Goal: Transaction & Acquisition: Download file/media

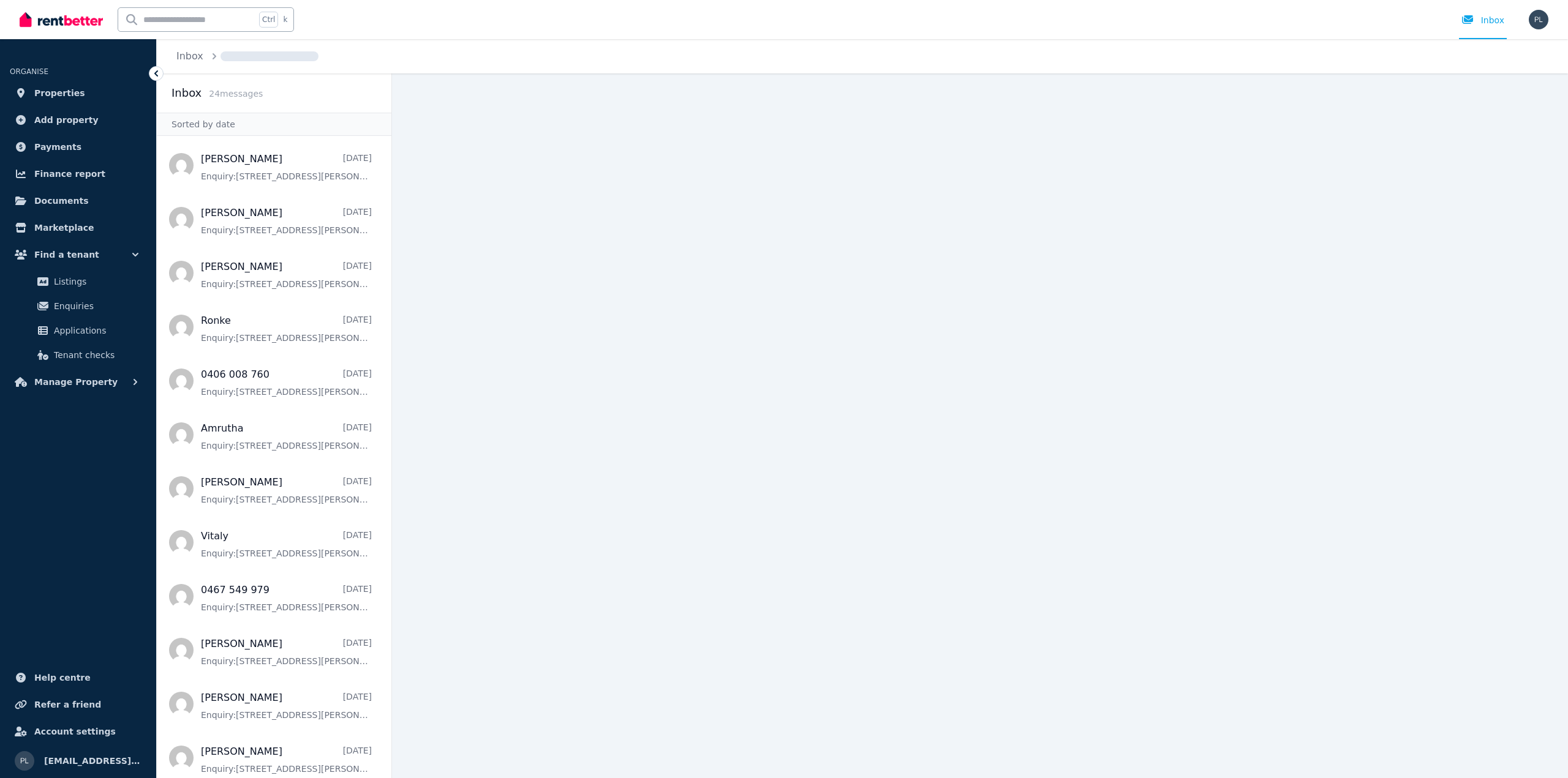
click at [62, 89] on span "Properties" at bounding box center [60, 93] width 51 height 15
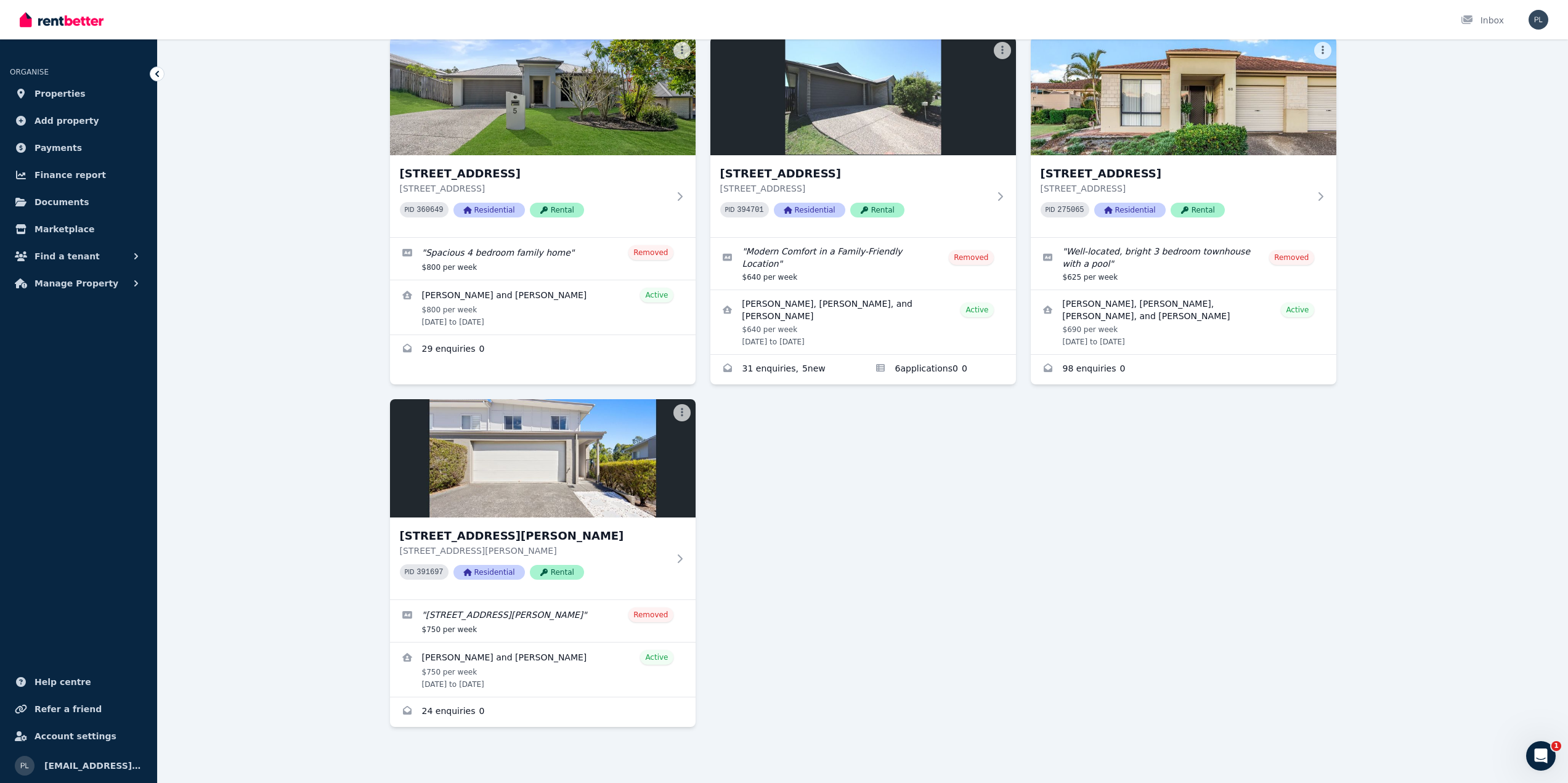
scroll to position [97, 0]
click at [620, 580] on div "[STREET_ADDRESS][PERSON_NAME][PERSON_NAME] PID 391697 Residential Rental" at bounding box center [534, 557] width 268 height 62
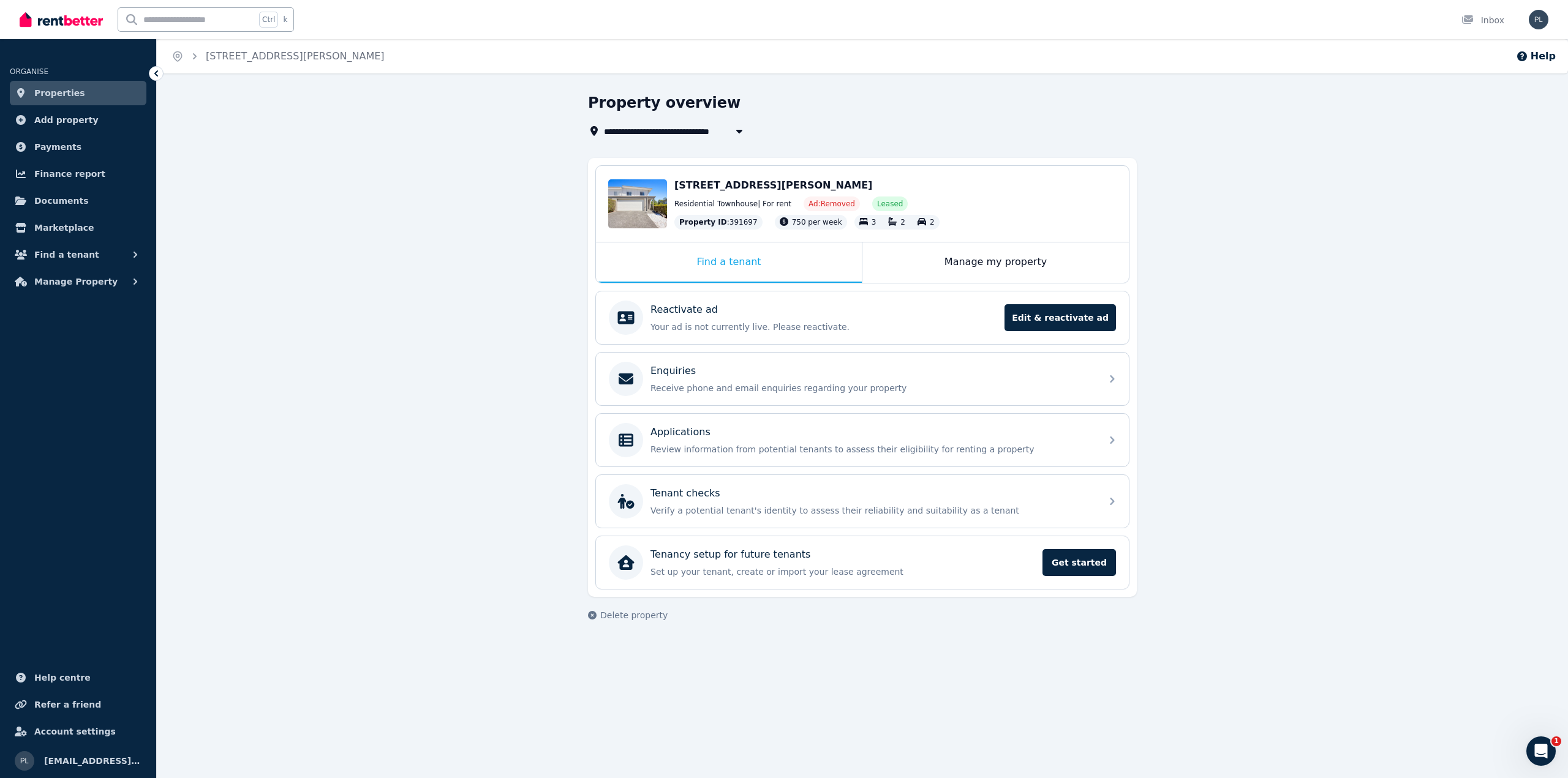
click at [1042, 435] on div "Applications" at bounding box center [872, 432] width 443 height 15
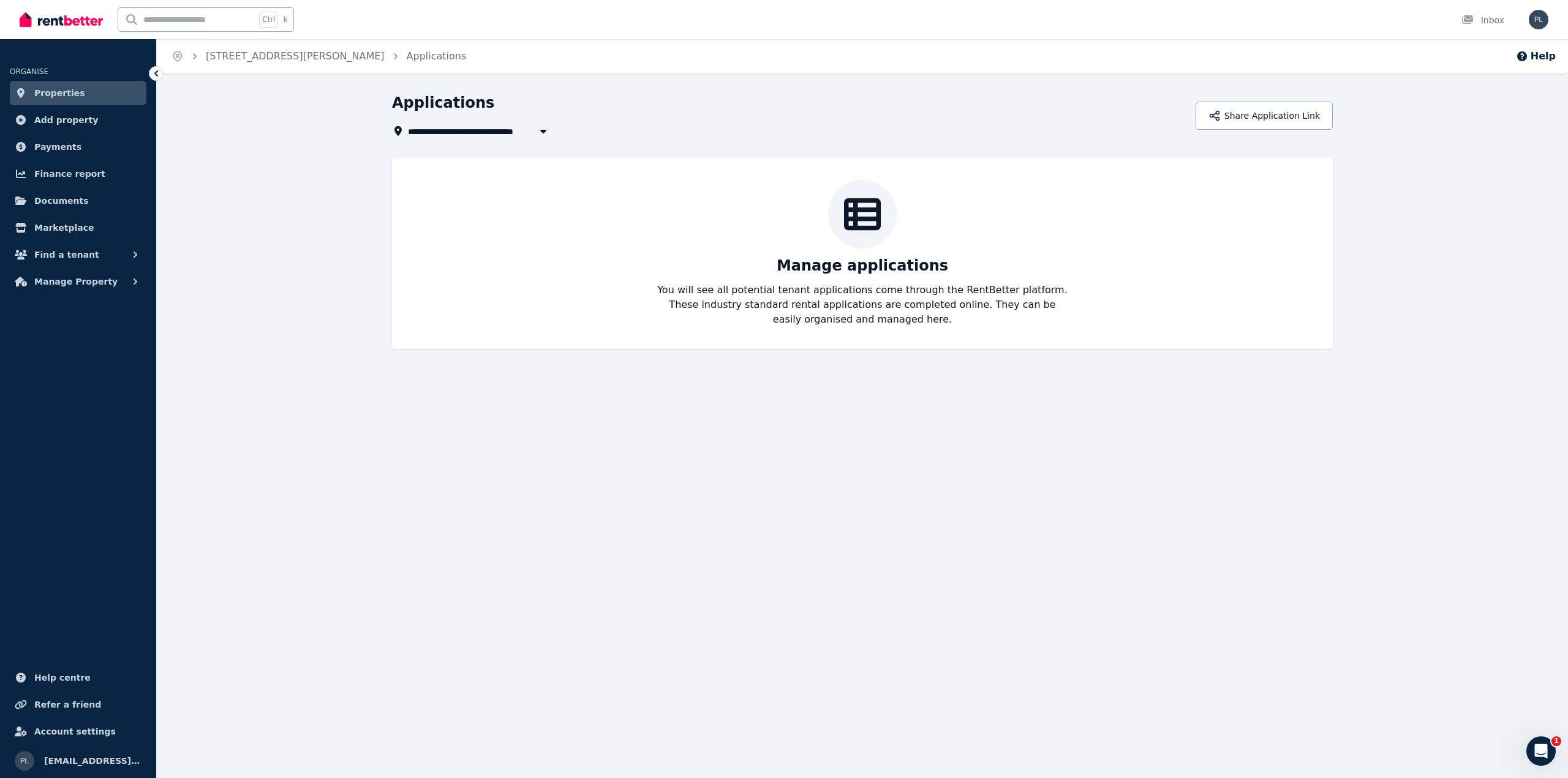
click at [332, 57] on link "[STREET_ADDRESS][PERSON_NAME]" at bounding box center [295, 55] width 179 height 11
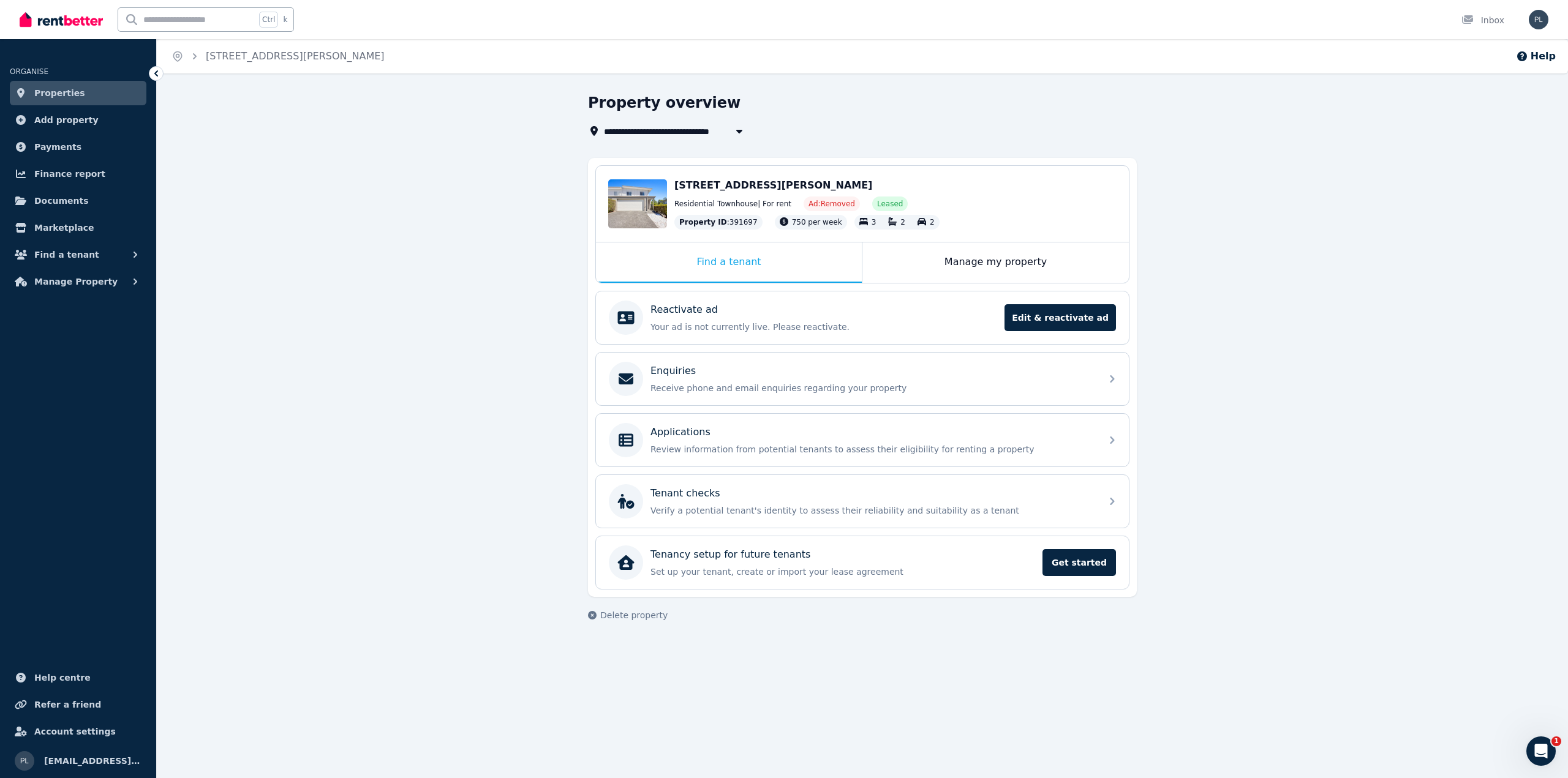
click at [960, 260] on div "Manage my property" at bounding box center [996, 262] width 267 height 41
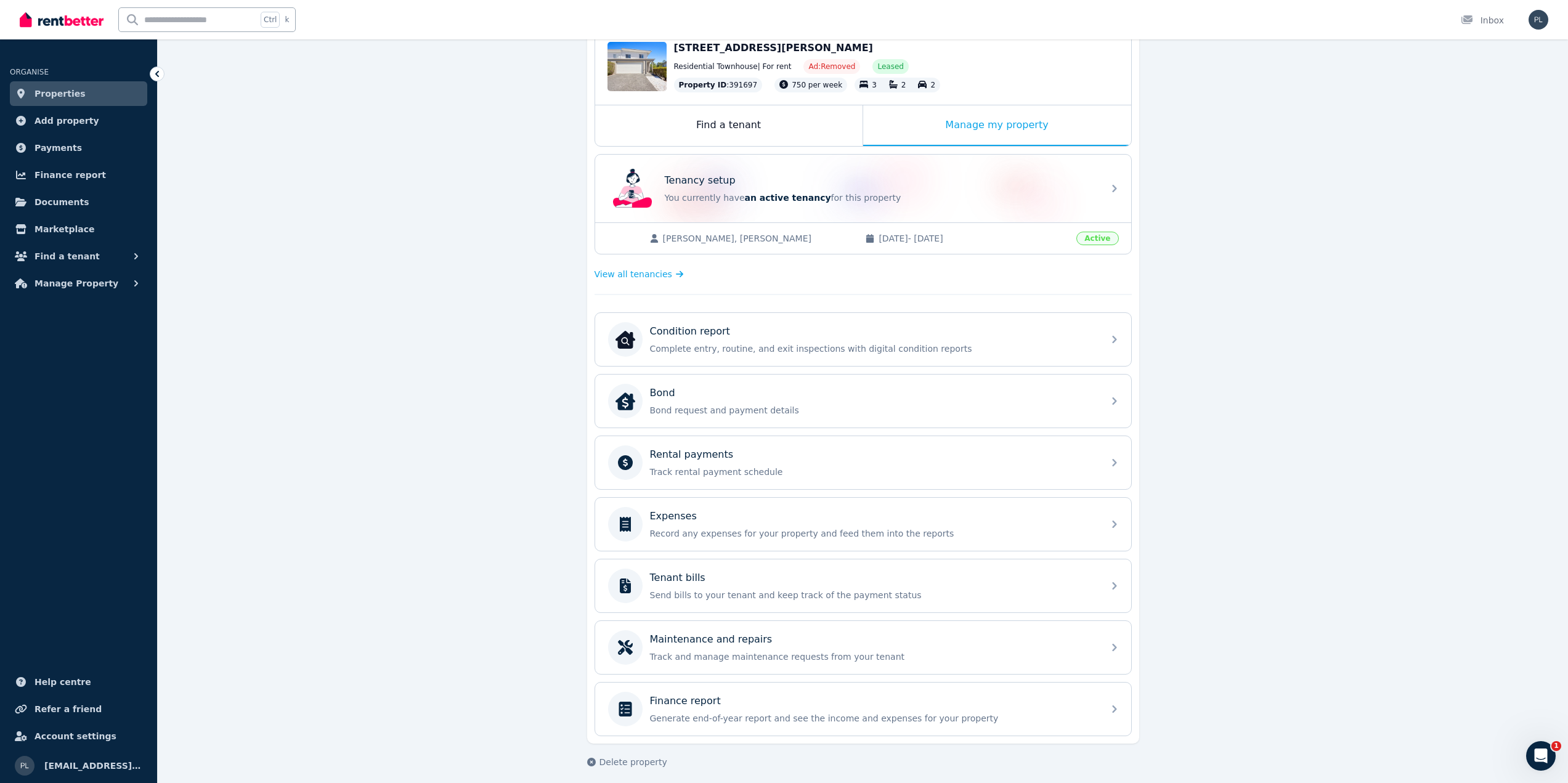
scroll to position [146, 0]
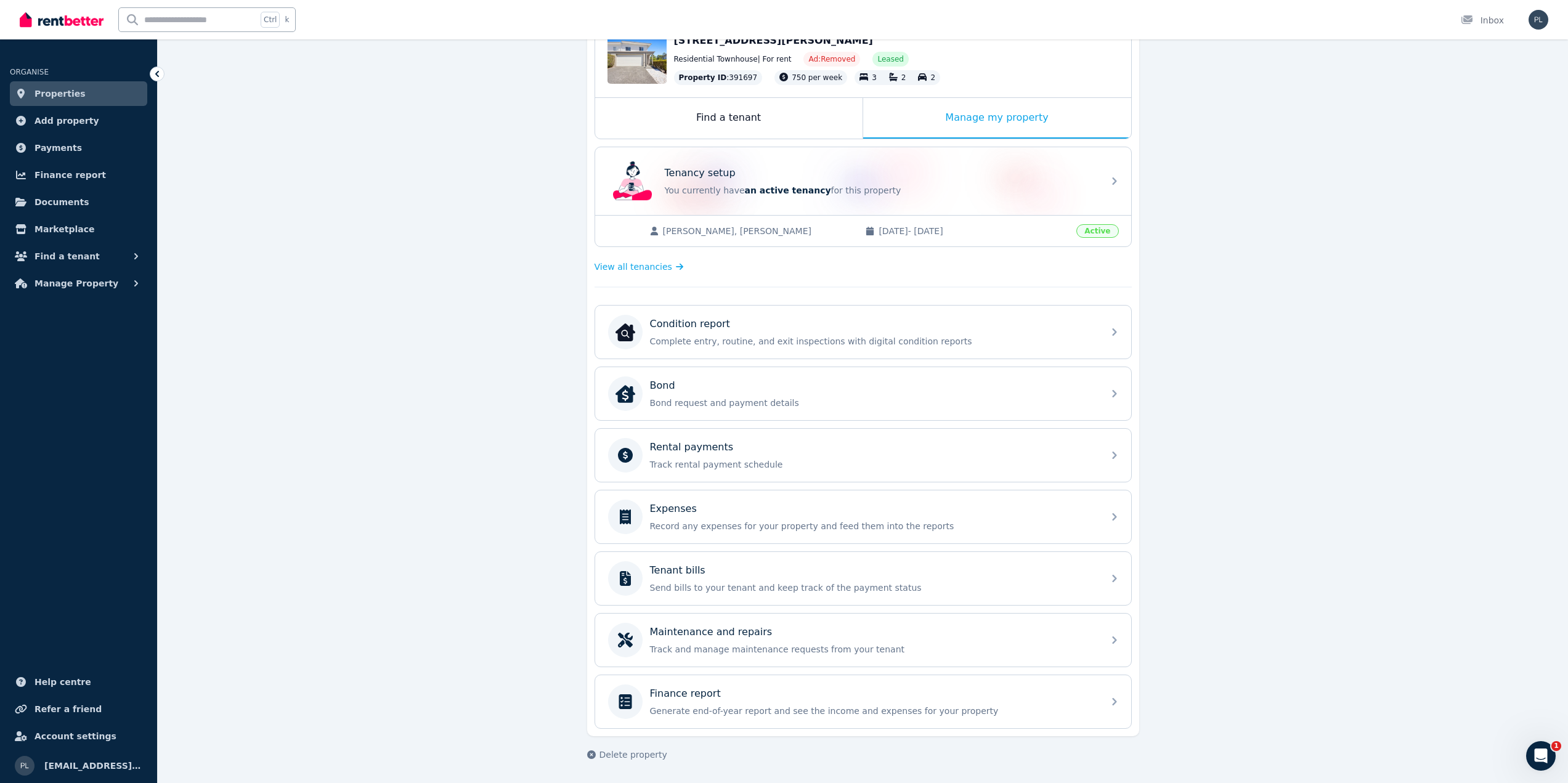
click at [944, 191] on p "You currently have an active tenancy for this property" at bounding box center [880, 191] width 431 height 12
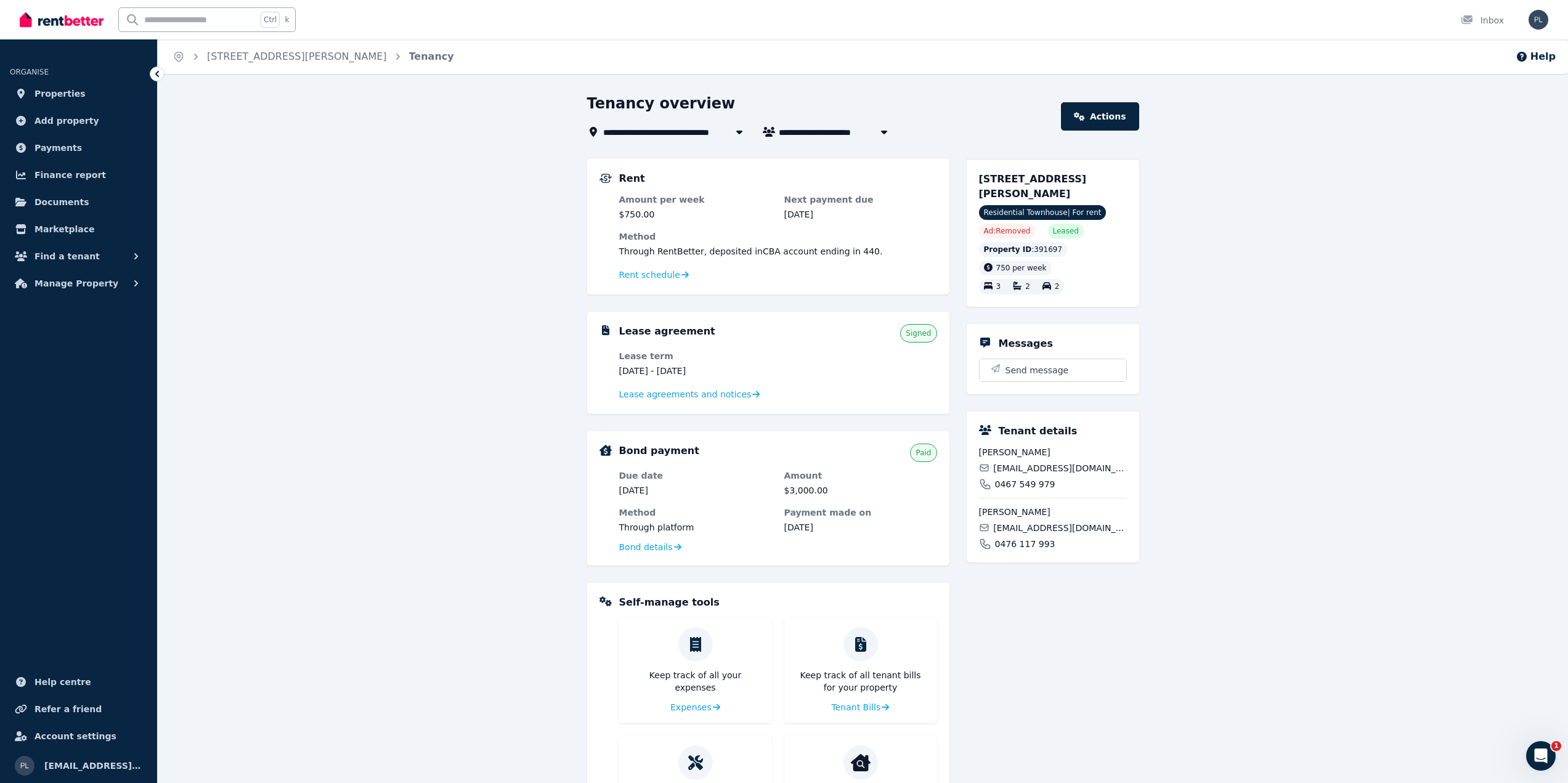
click at [328, 58] on link "[STREET_ADDRESS][PERSON_NAME]" at bounding box center [297, 56] width 180 height 11
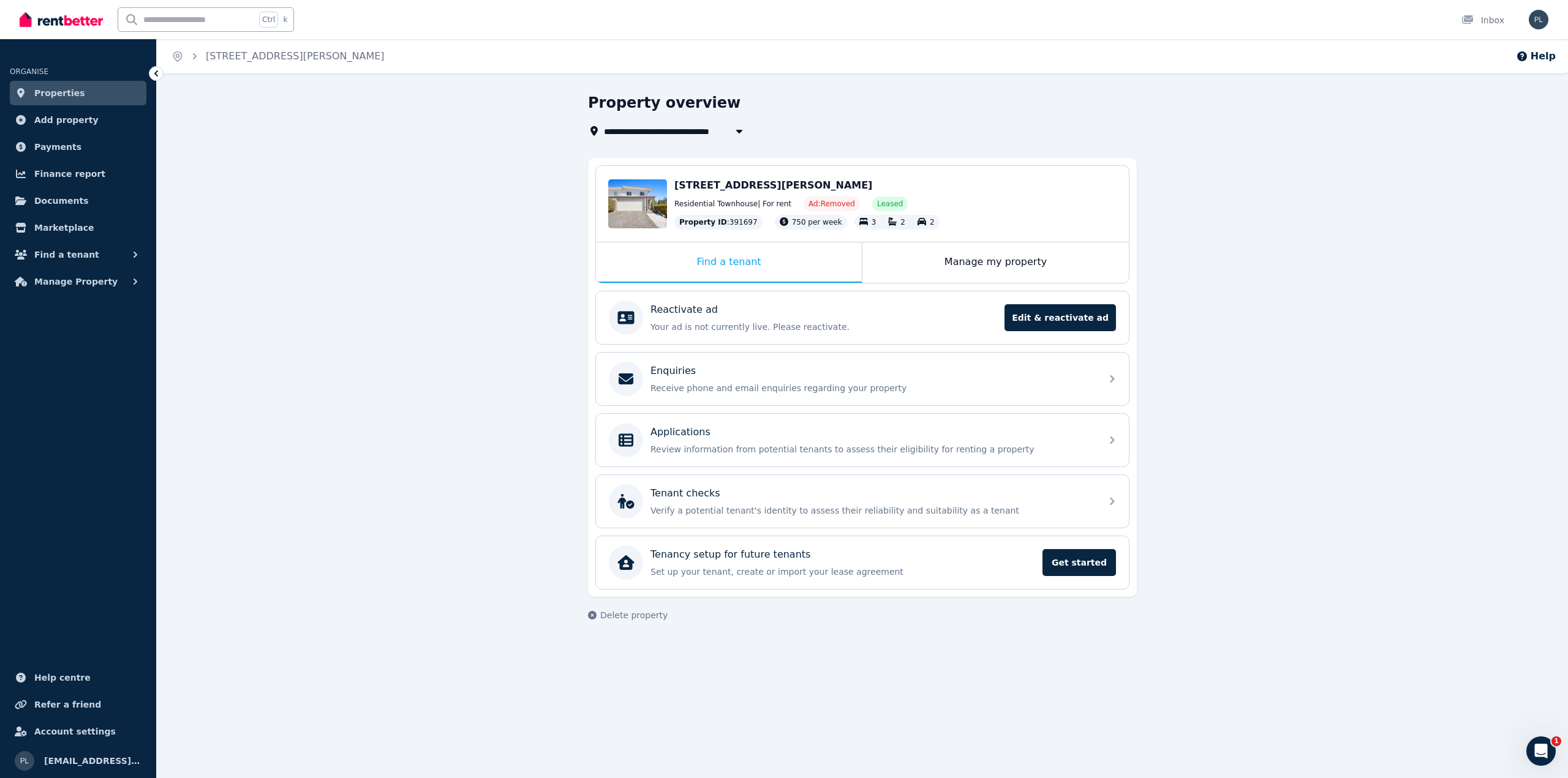
click at [1023, 498] on div "Tenant checks" at bounding box center [872, 493] width 443 height 15
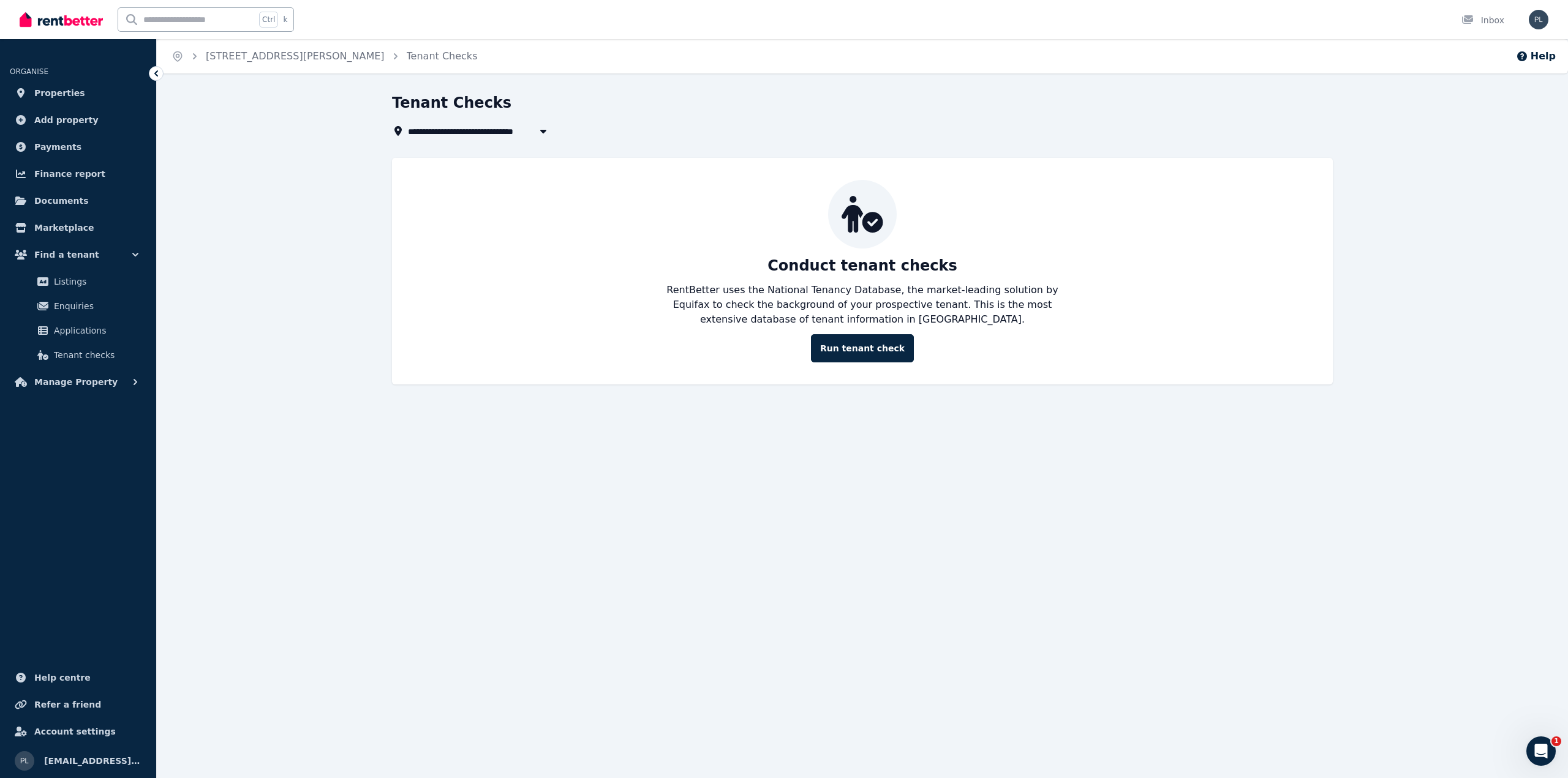
click at [319, 59] on link "[STREET_ADDRESS][PERSON_NAME]" at bounding box center [295, 55] width 179 height 11
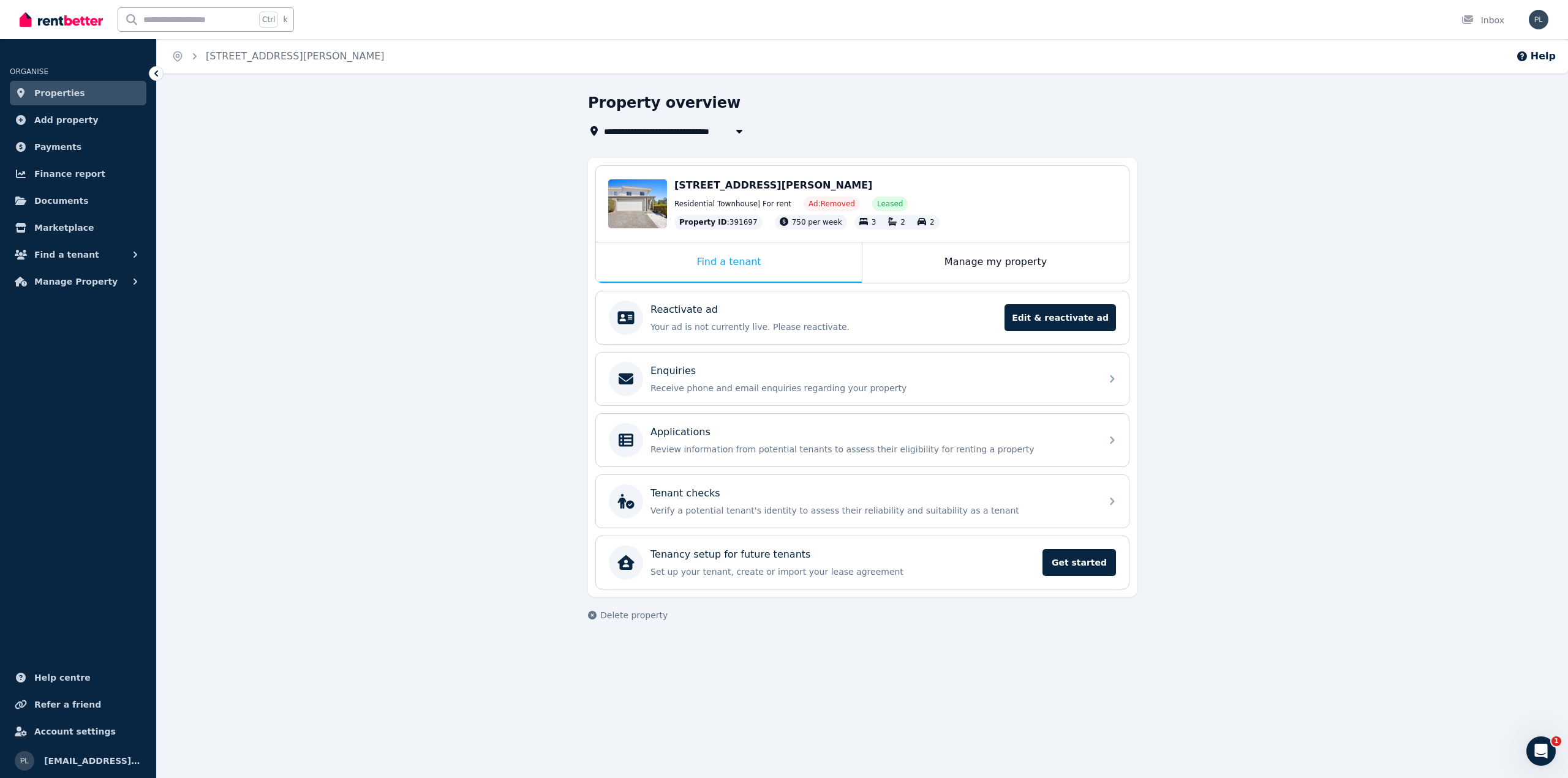
click at [964, 275] on div "Manage my property" at bounding box center [996, 262] width 267 height 41
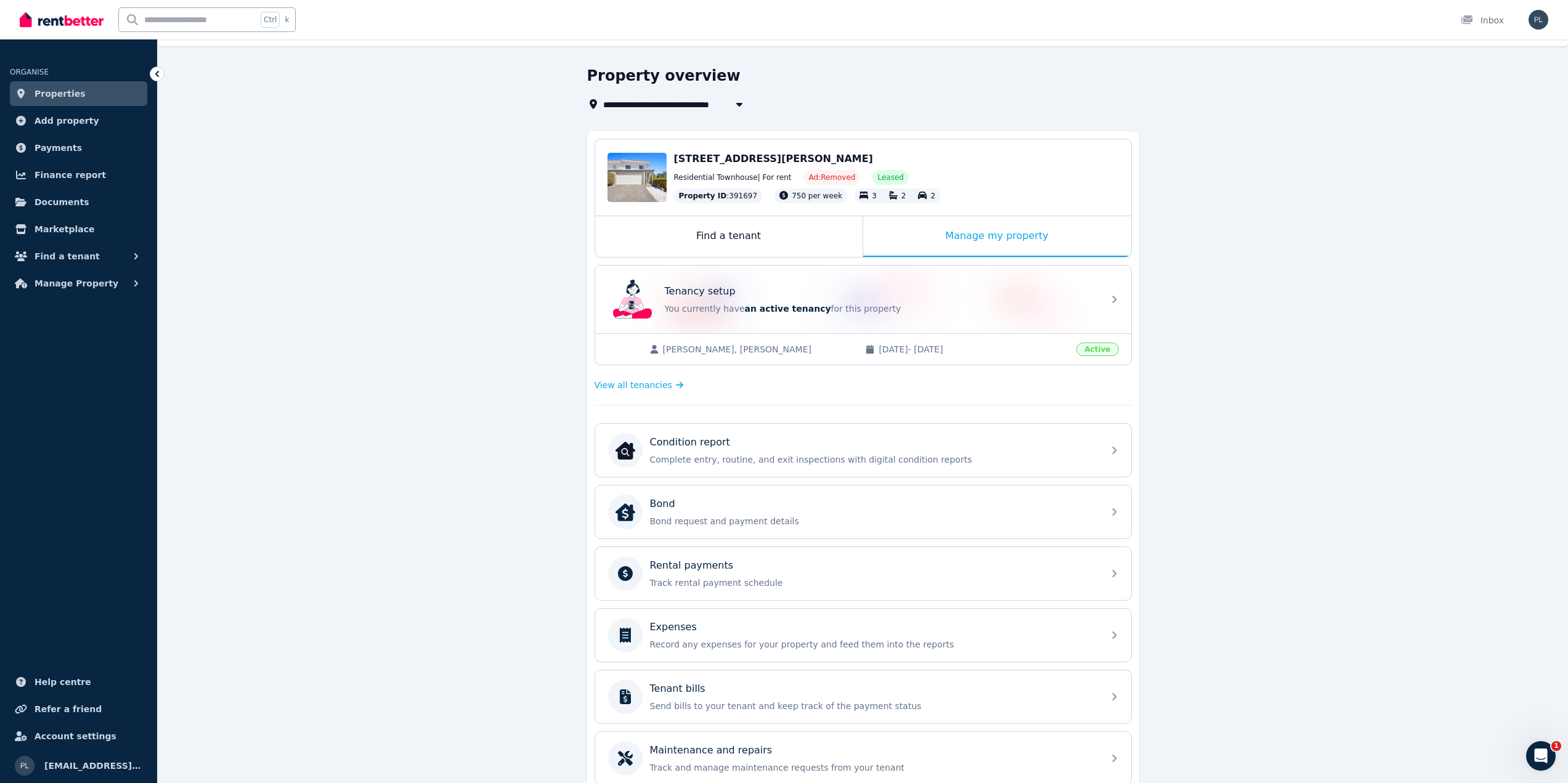
scroll to position [23, 0]
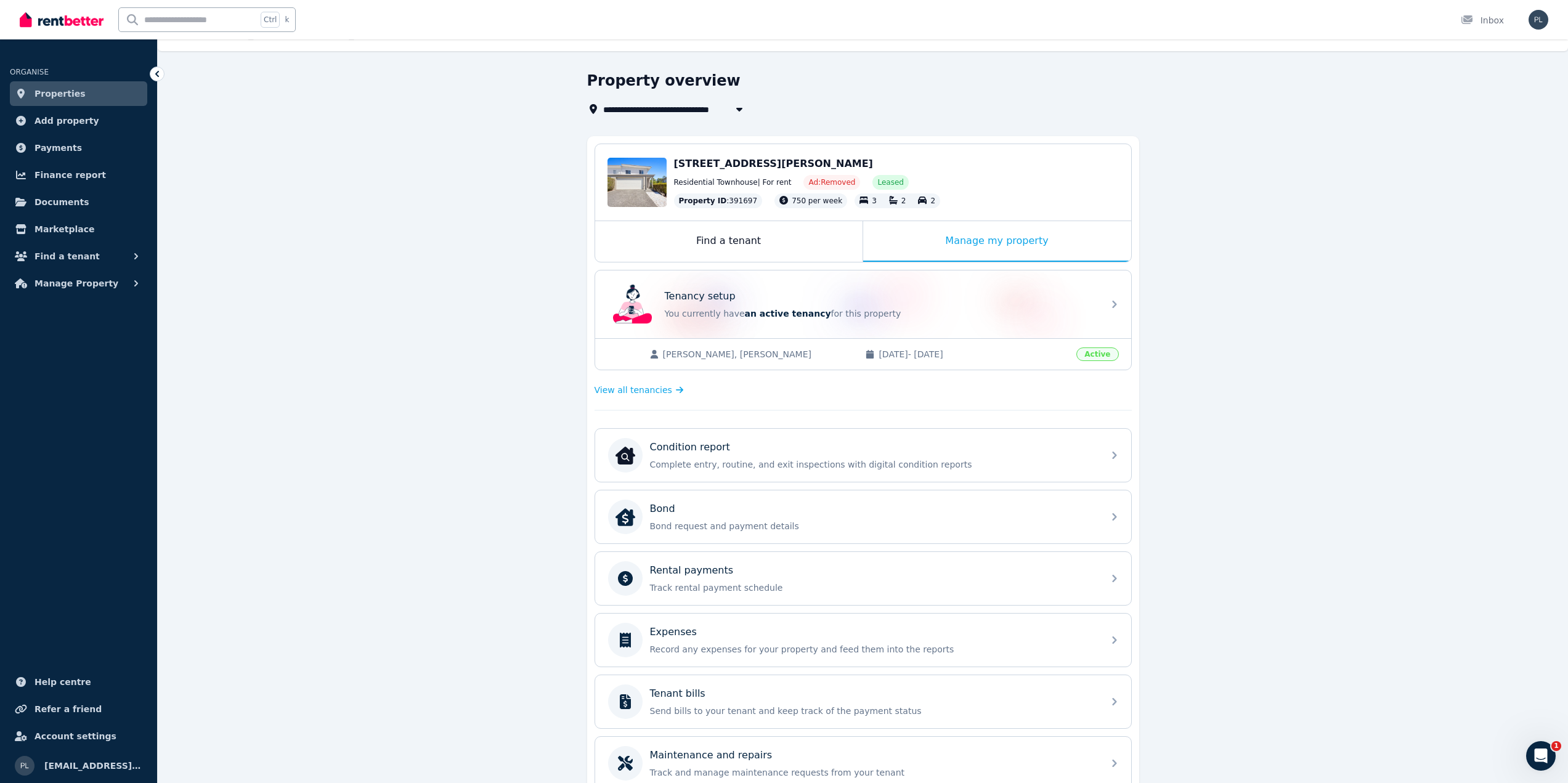
click at [640, 393] on span "View all tenancies" at bounding box center [633, 390] width 78 height 12
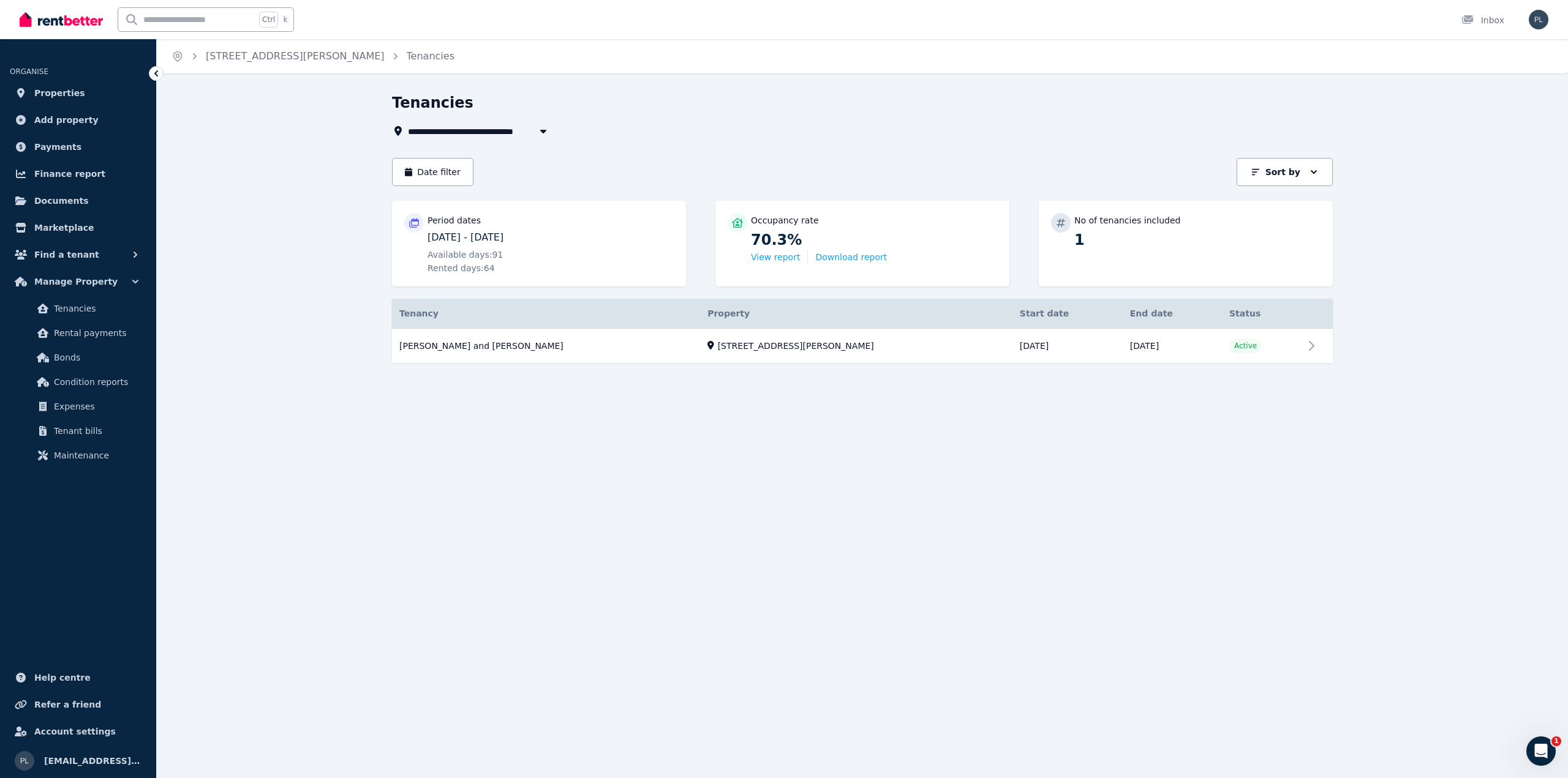
click at [503, 355] on link "View property details" at bounding box center [862, 346] width 941 height 35
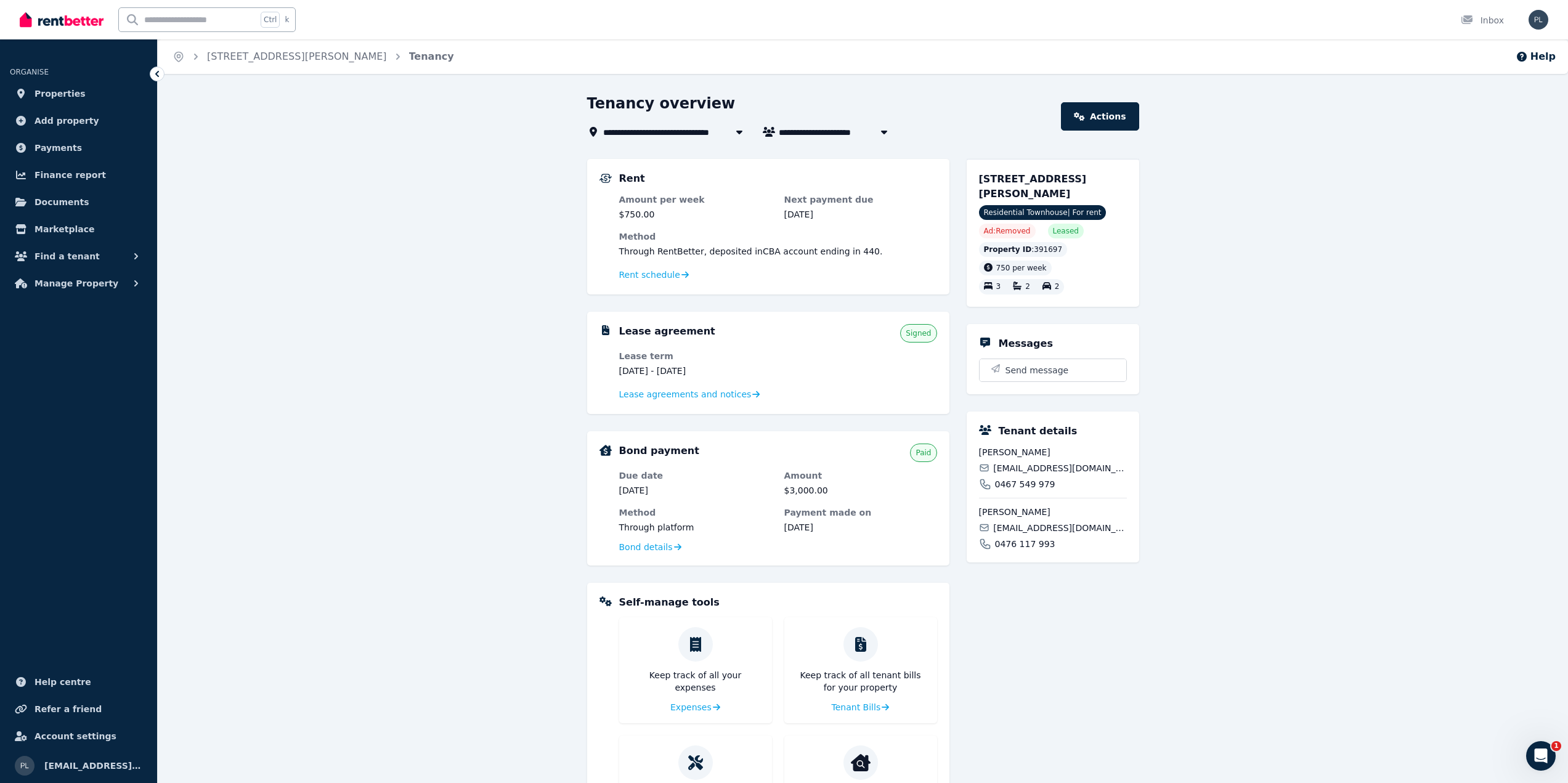
click at [1125, 115] on link "Actions" at bounding box center [1099, 116] width 78 height 29
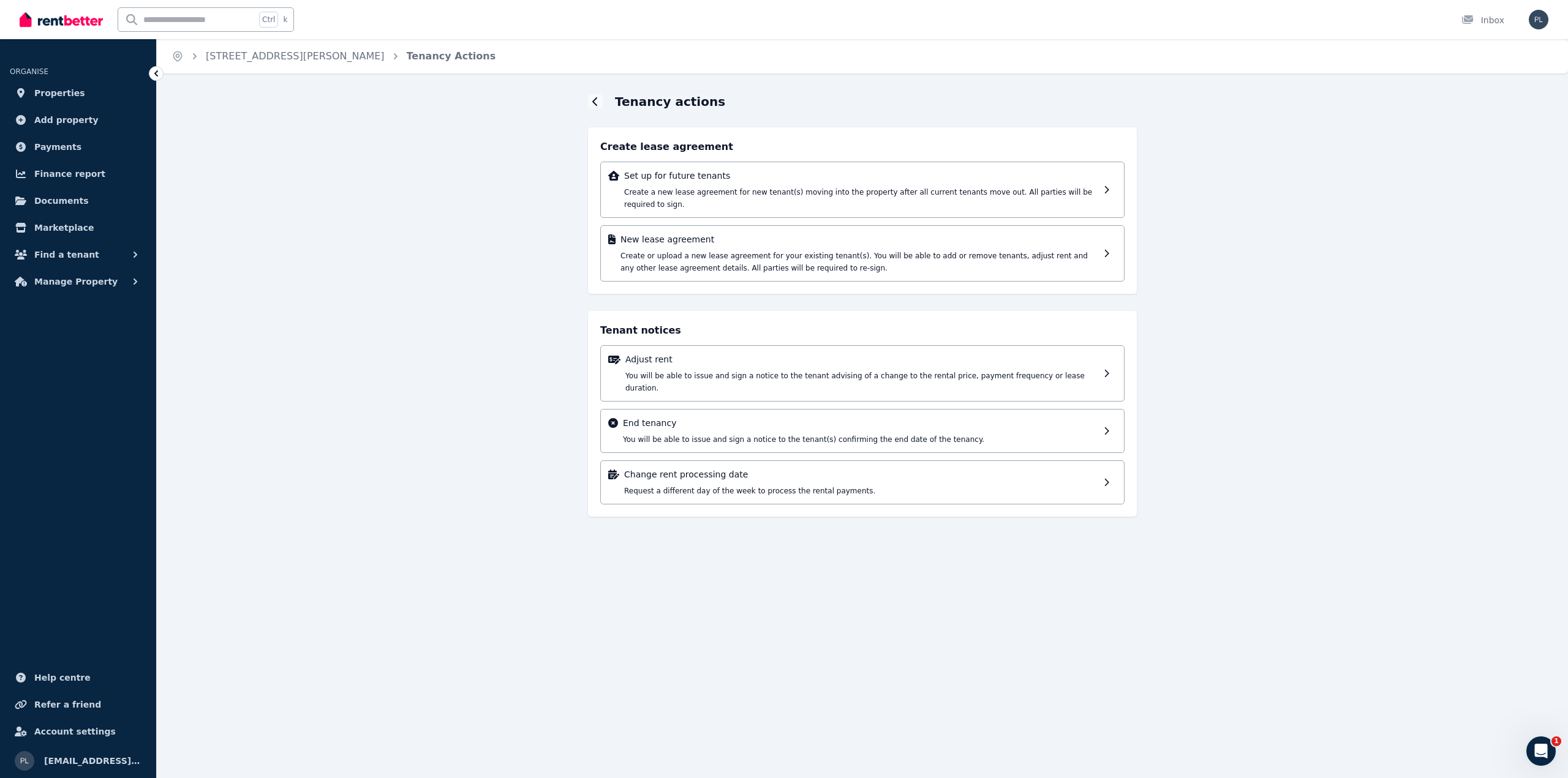
click at [597, 106] on icon at bounding box center [595, 101] width 6 height 10
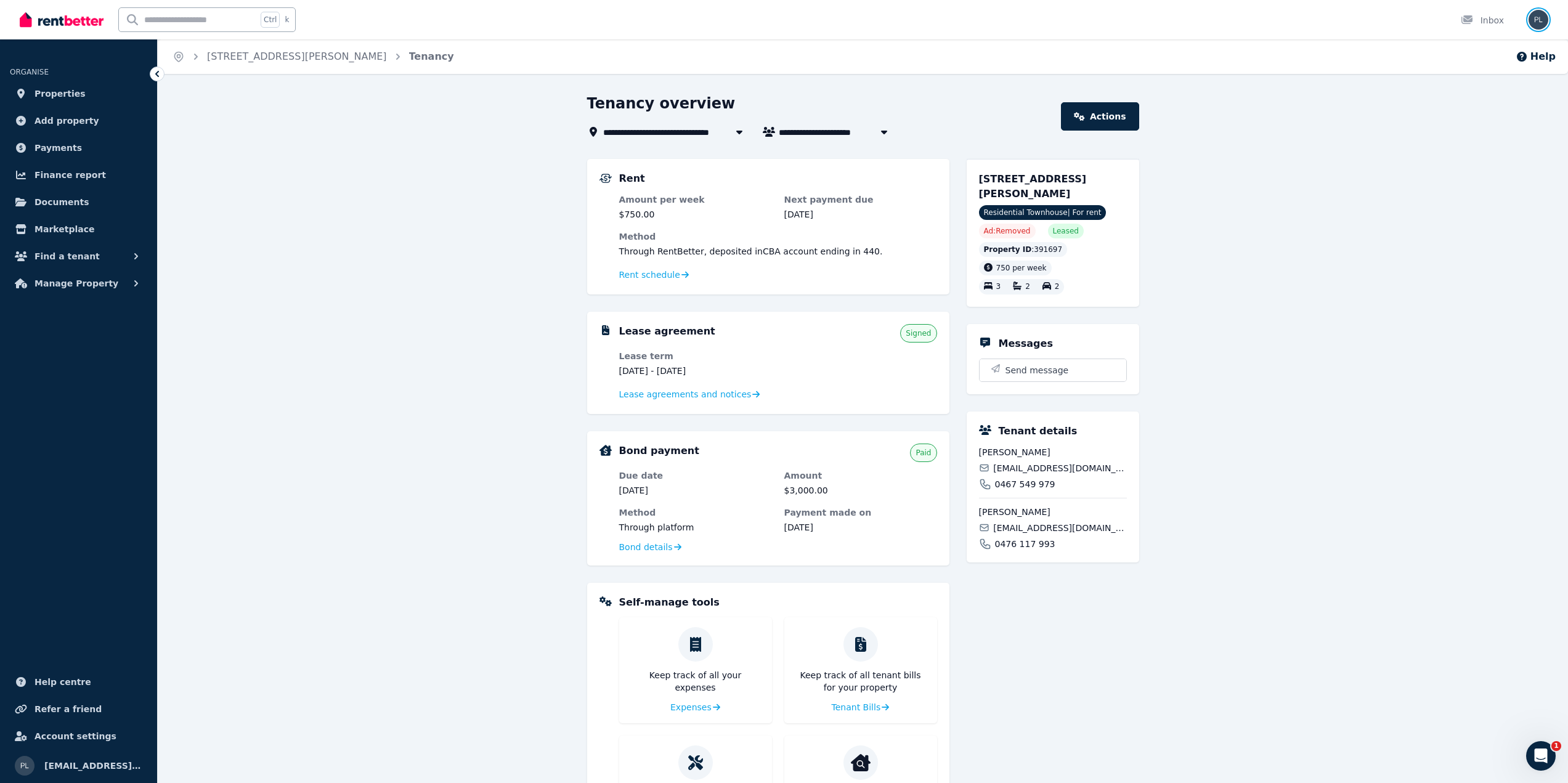
click at [1540, 22] on img "button" at bounding box center [1538, 19] width 20 height 20
click at [1394, 277] on div "**********" at bounding box center [862, 491] width 1410 height 795
click at [325, 62] on link "[STREET_ADDRESS][PERSON_NAME]" at bounding box center [297, 56] width 180 height 11
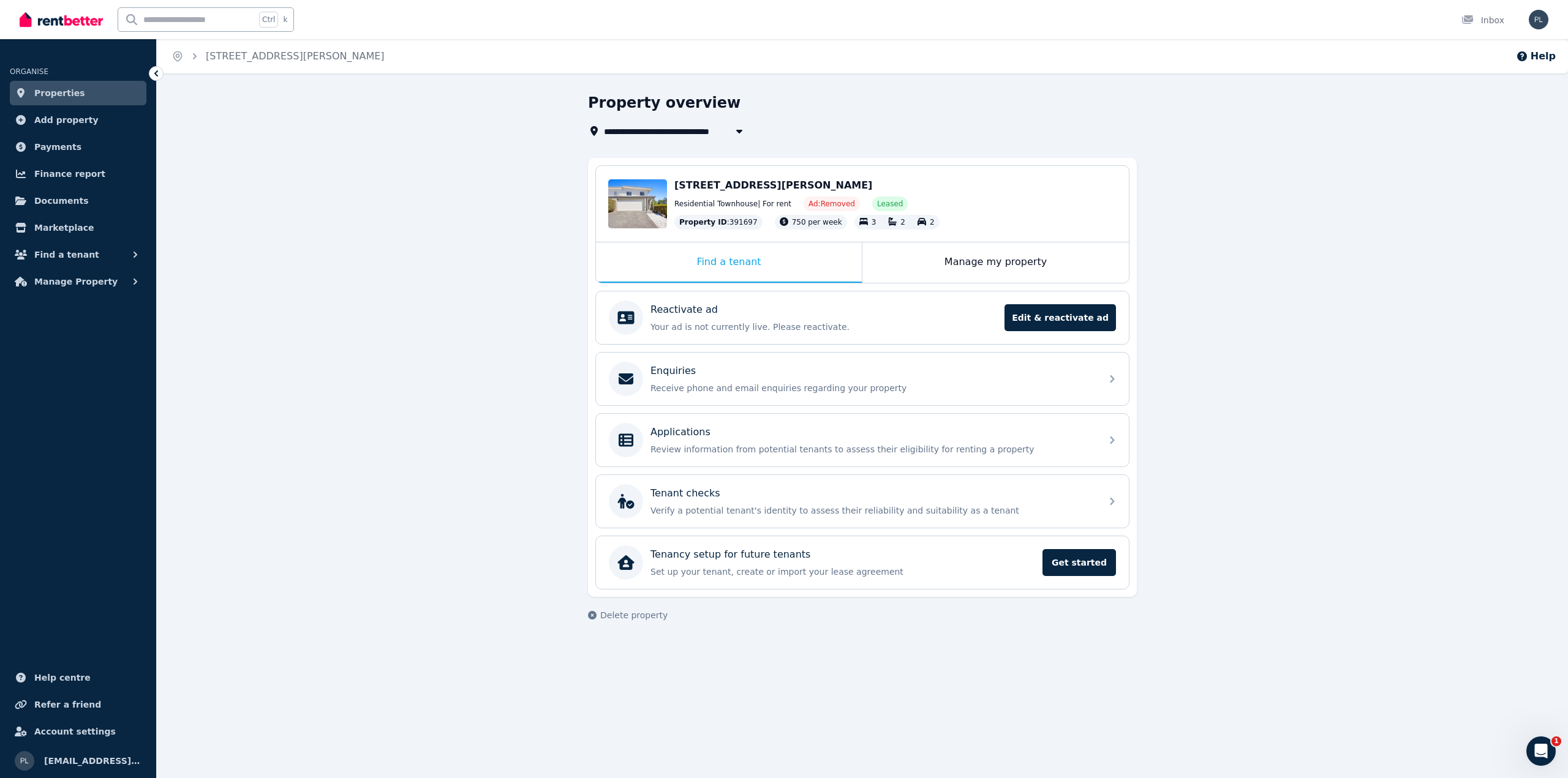
click at [963, 432] on div "Applications" at bounding box center [872, 432] width 443 height 15
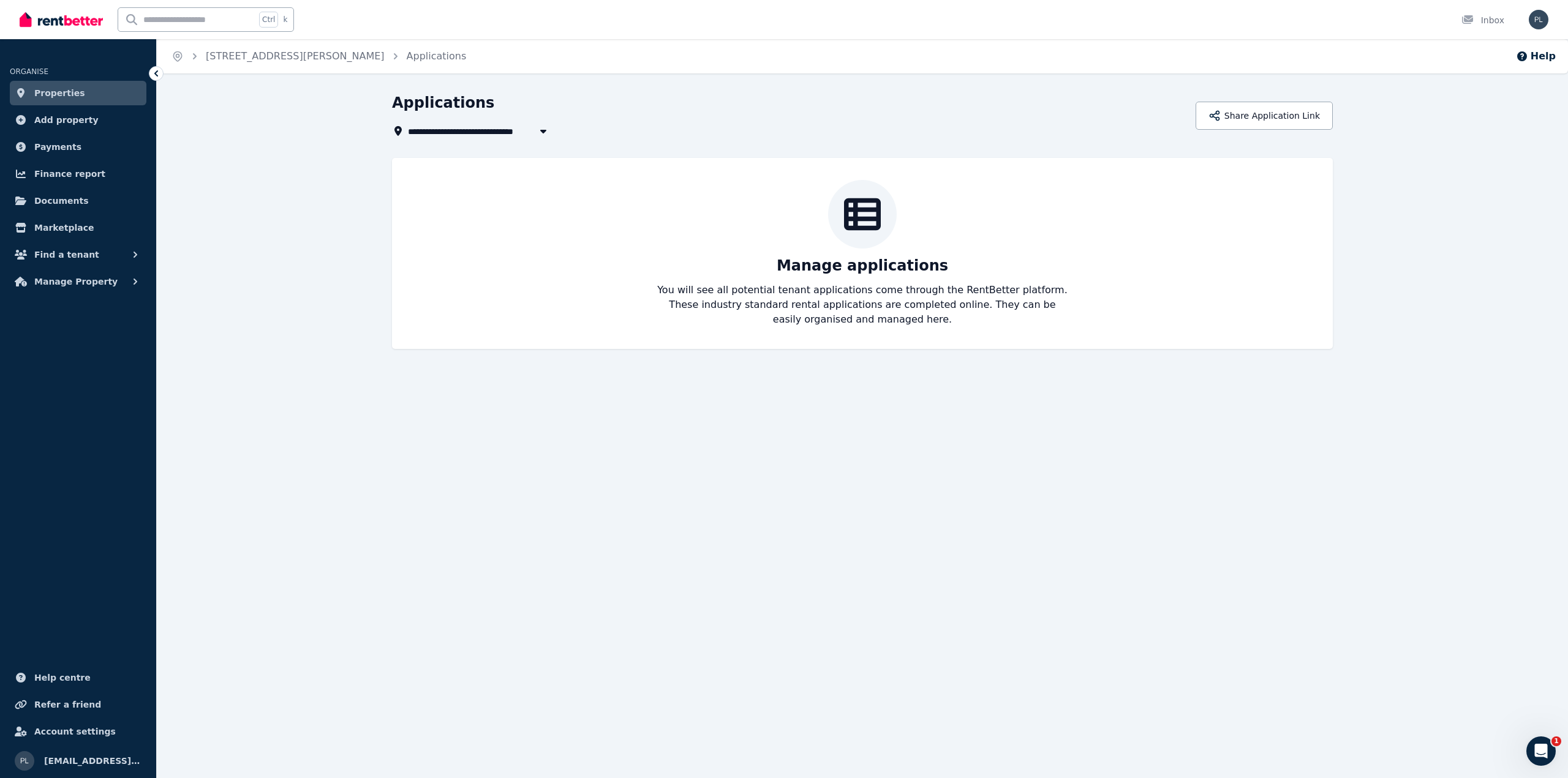
click at [540, 127] on icon "button" at bounding box center [543, 131] width 12 height 10
type input "**********"
click at [75, 201] on span "Documents" at bounding box center [61, 201] width 55 height 15
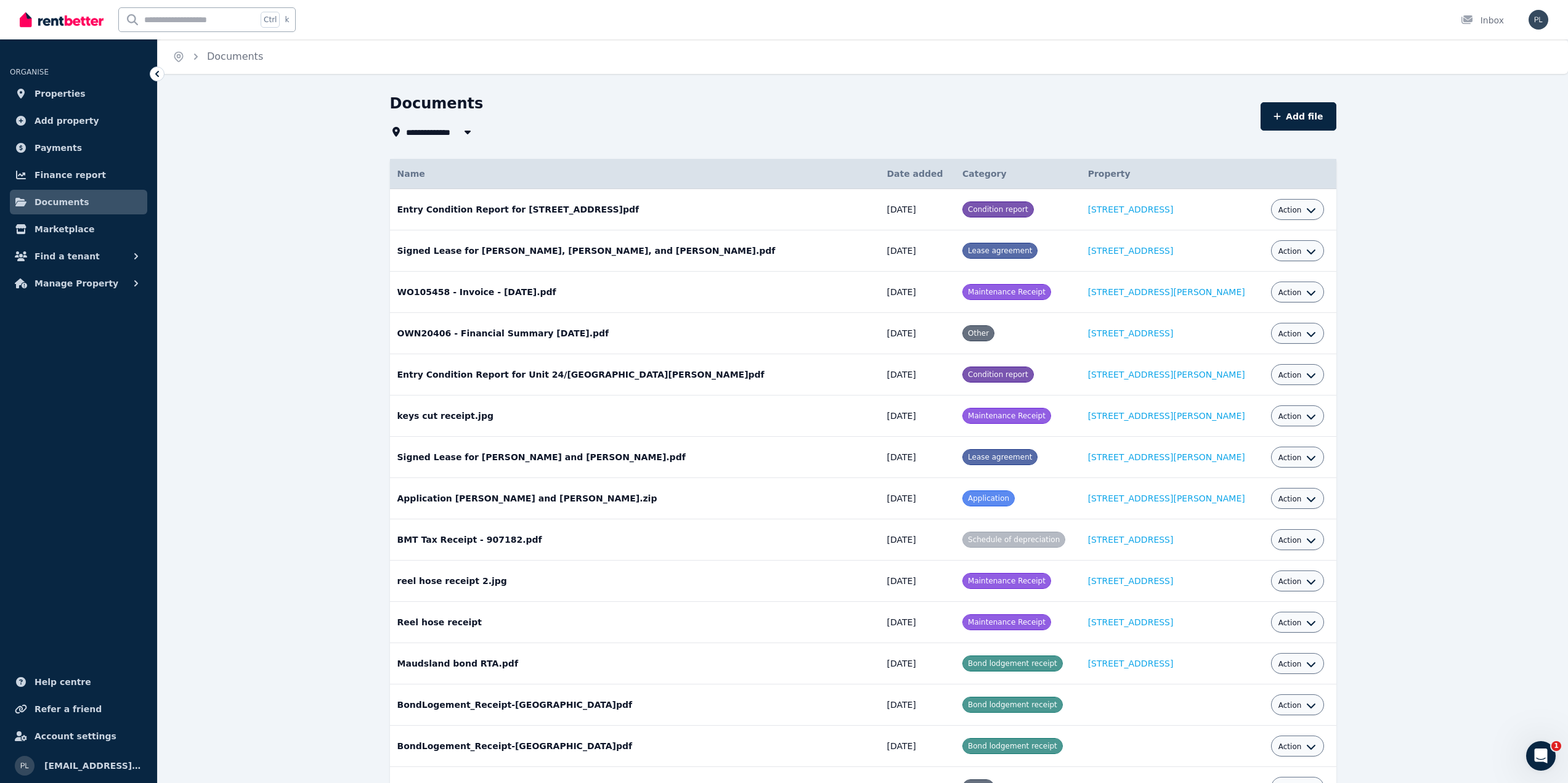
click at [464, 132] on icon "button" at bounding box center [468, 132] width 12 height 10
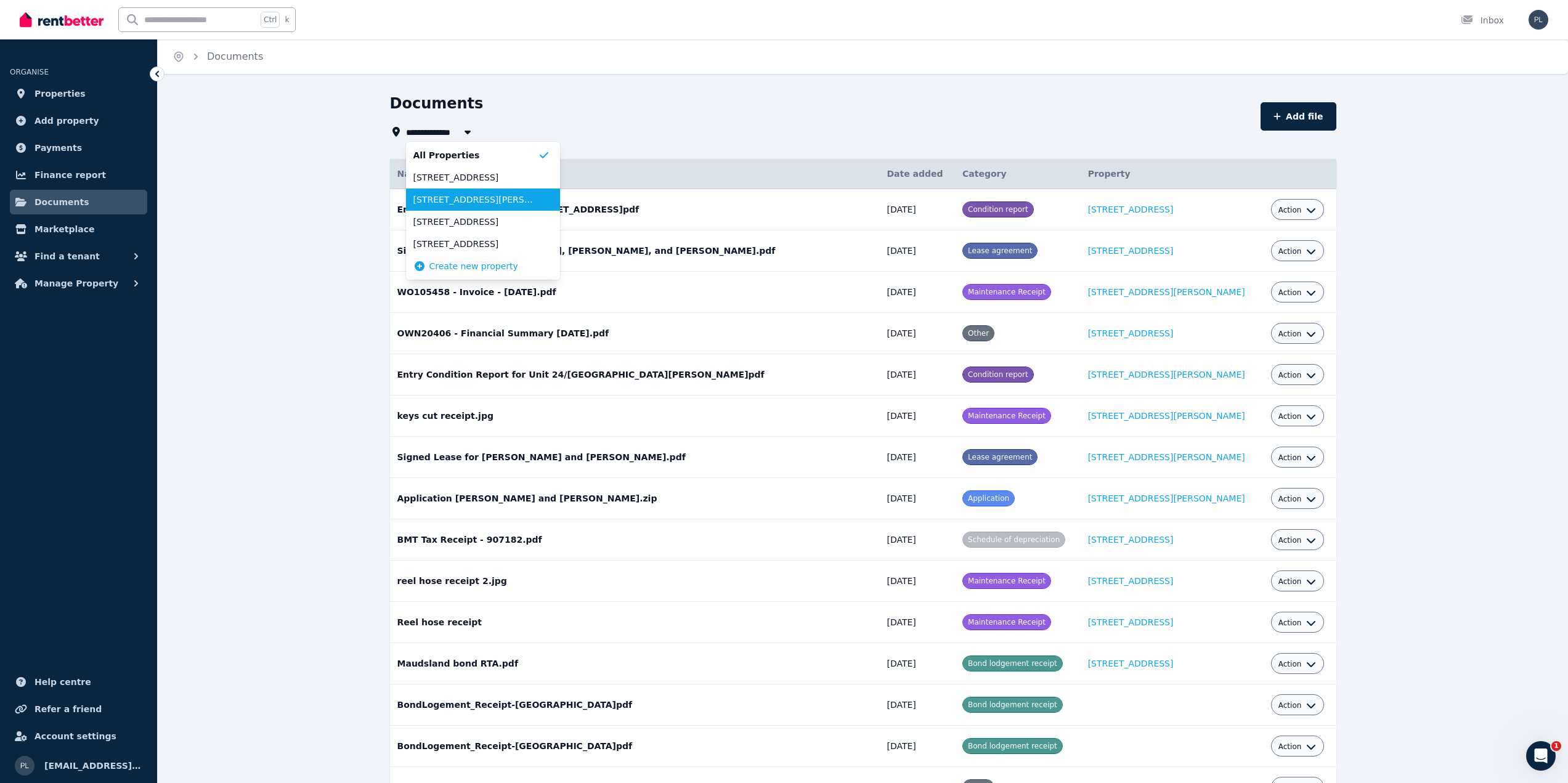
click at [504, 203] on span "[STREET_ADDRESS][PERSON_NAME]" at bounding box center [476, 199] width 125 height 12
type input "**********"
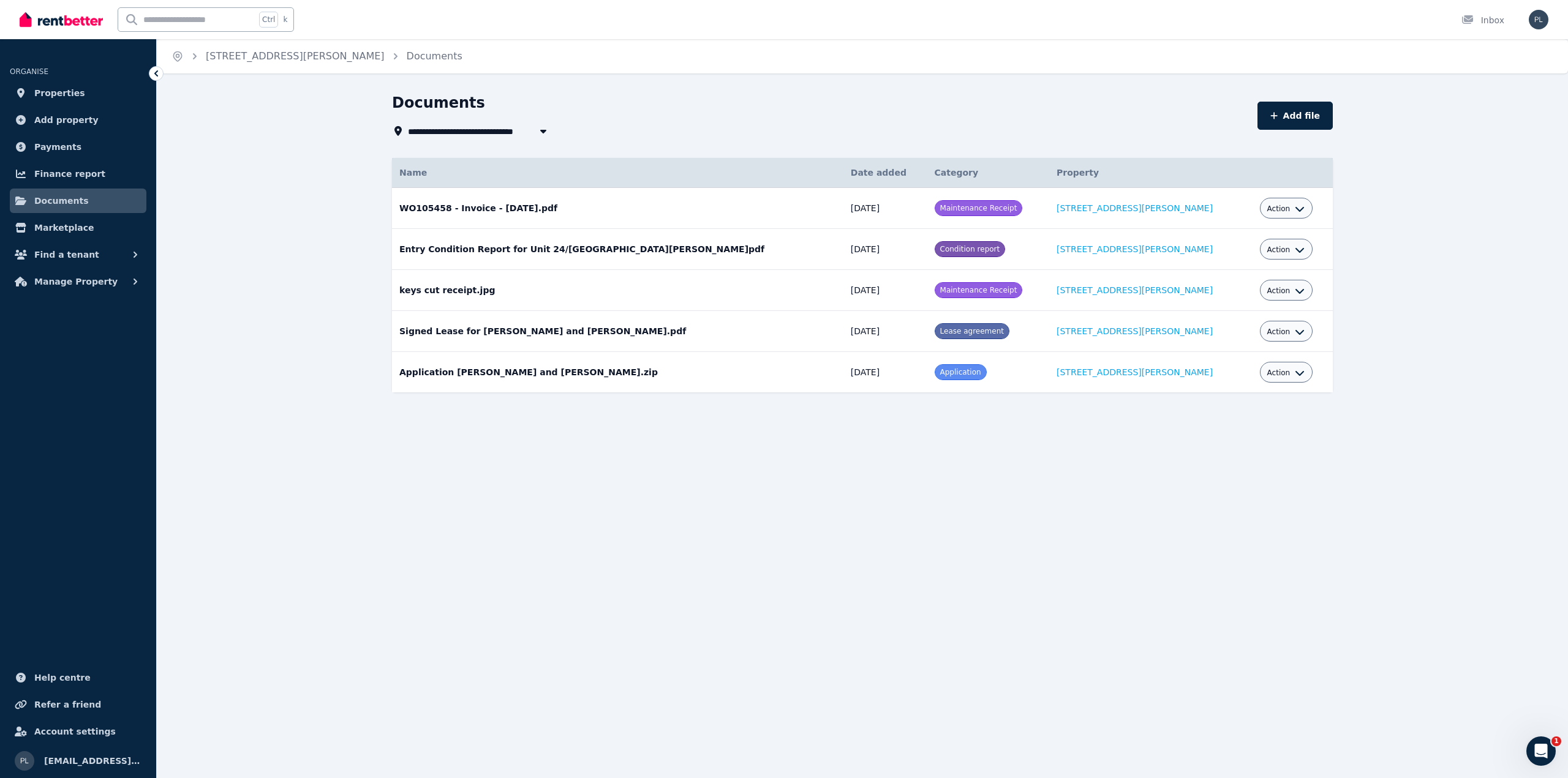
click at [515, 370] on td "Application [PERSON_NAME] and [PERSON_NAME].zip Date added: [DATE] Category: Ap…" at bounding box center [617, 372] width 451 height 41
click at [1294, 376] on icon "button" at bounding box center [1299, 372] width 10 height 10
click at [1242, 442] on link "Download" at bounding box center [1249, 444] width 118 height 22
